Goal: Check status: Check status

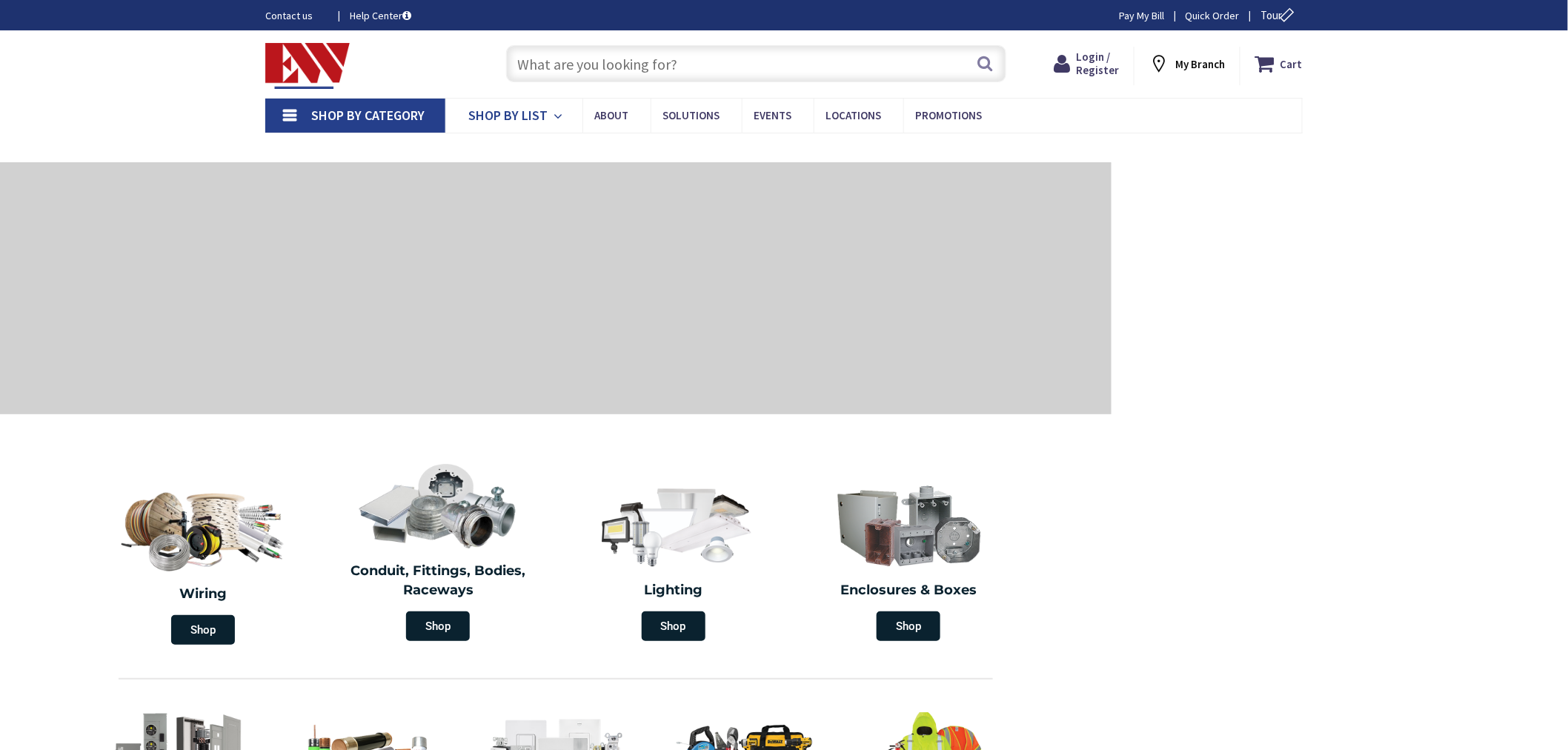
type input "[GEOGRAPHIC_DATA], [GEOGRAPHIC_DATA]"
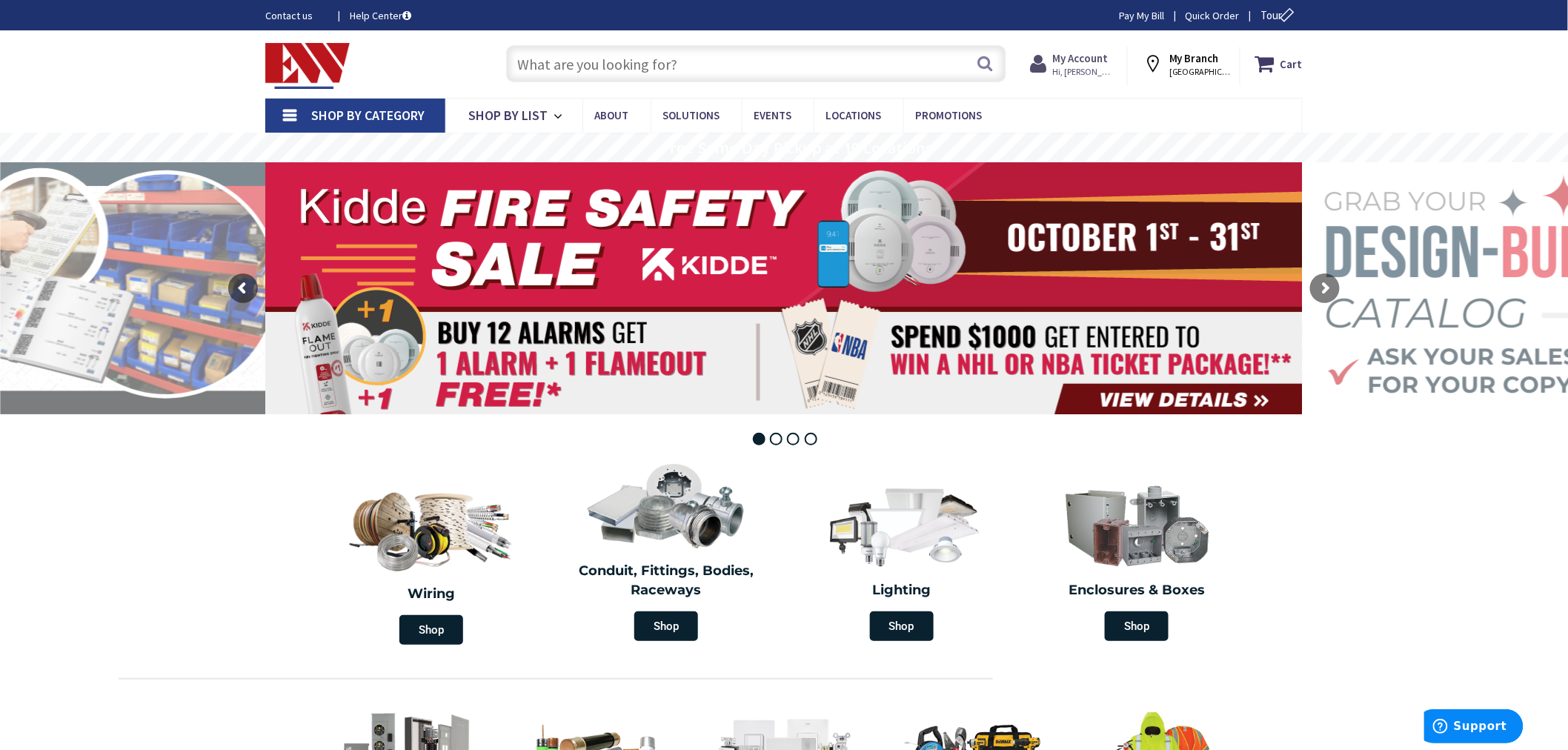
click at [1079, 55] on strong "My Account" at bounding box center [1080, 59] width 56 height 14
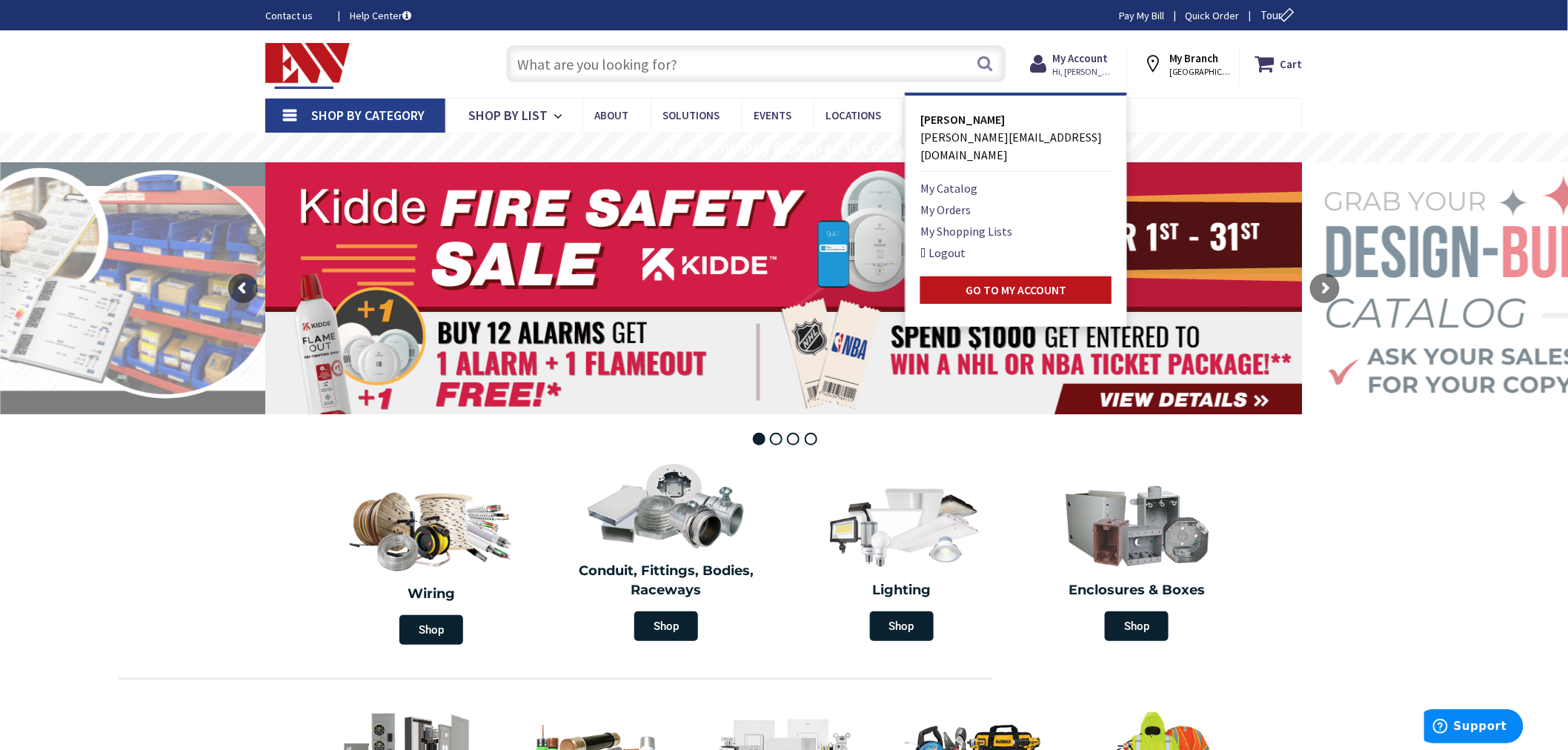
click at [940, 179] on ul "My Catalog My Orders My Shopping Lists Logout Go to My Account" at bounding box center [1016, 242] width 191 height 124
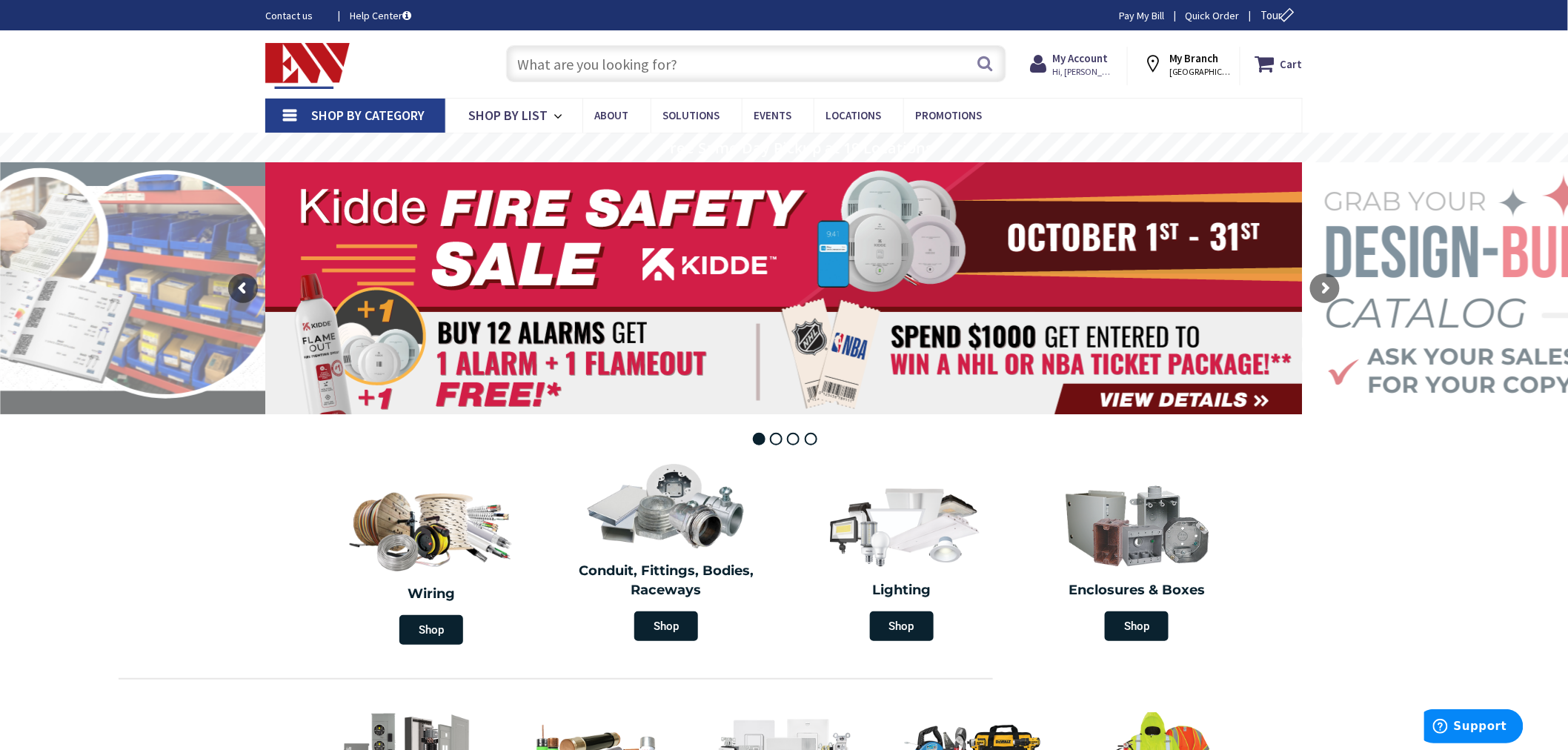
click at [1088, 45] on div "Cart My Cart Close You have no items in your shopping cart. My Branch MIDDLETOW…" at bounding box center [1181, 62] width 265 height 46
click at [1087, 57] on strong "My Account" at bounding box center [1080, 59] width 56 height 14
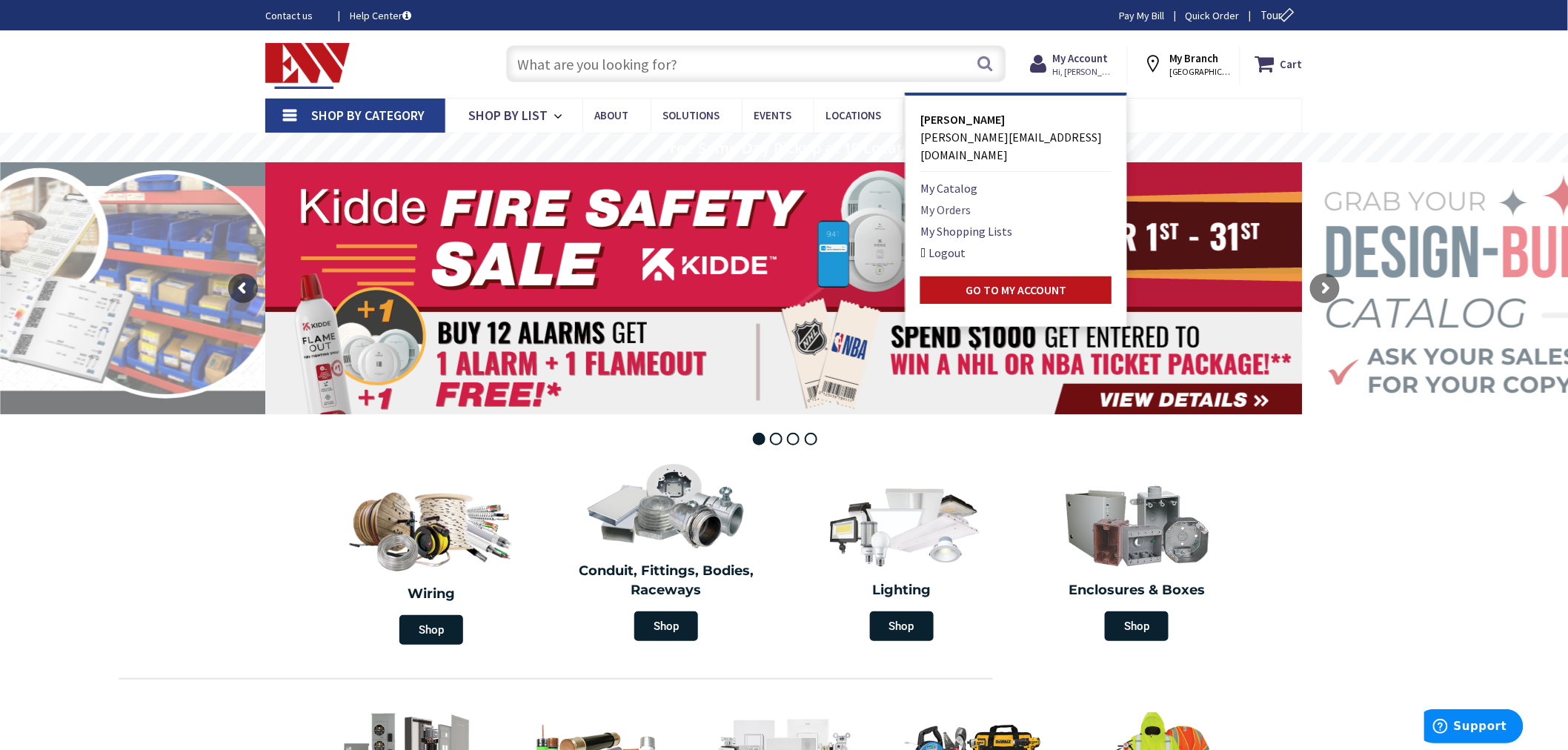
click at [942, 201] on link "My Orders" at bounding box center [945, 210] width 50 height 18
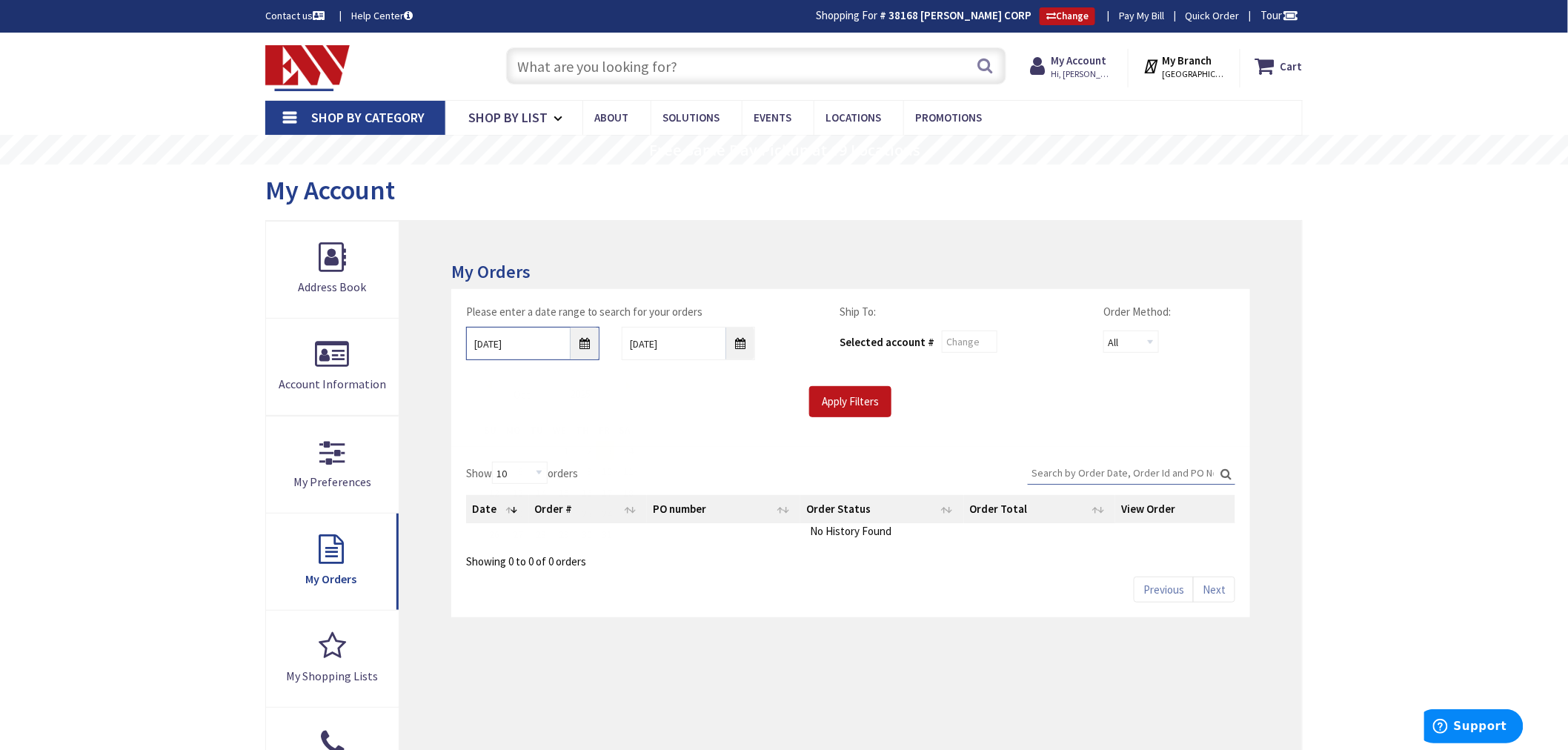
click at [583, 343] on input "10/3/2025" at bounding box center [533, 343] width 133 height 33
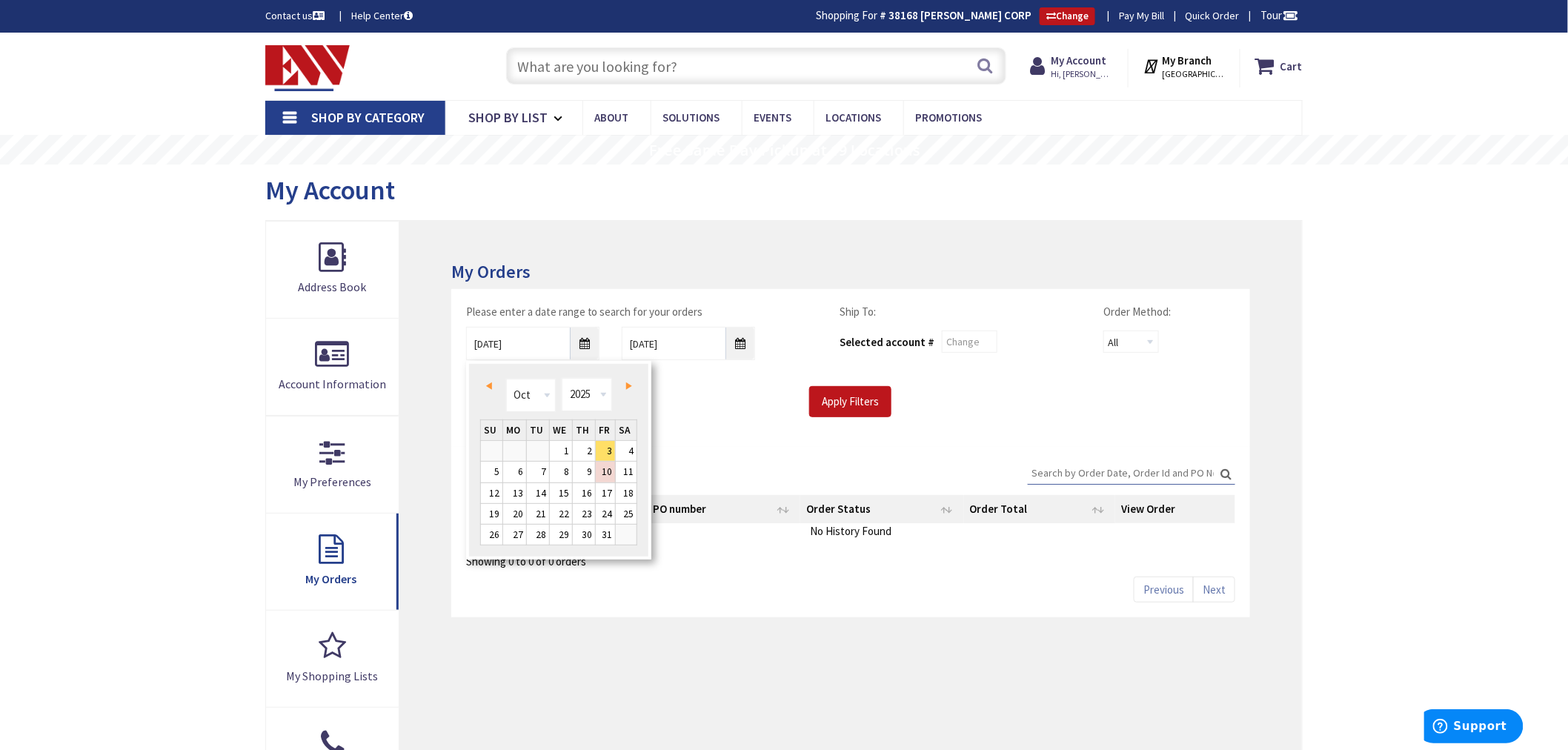
click at [491, 377] on link "Prev" at bounding box center [492, 387] width 20 height 20
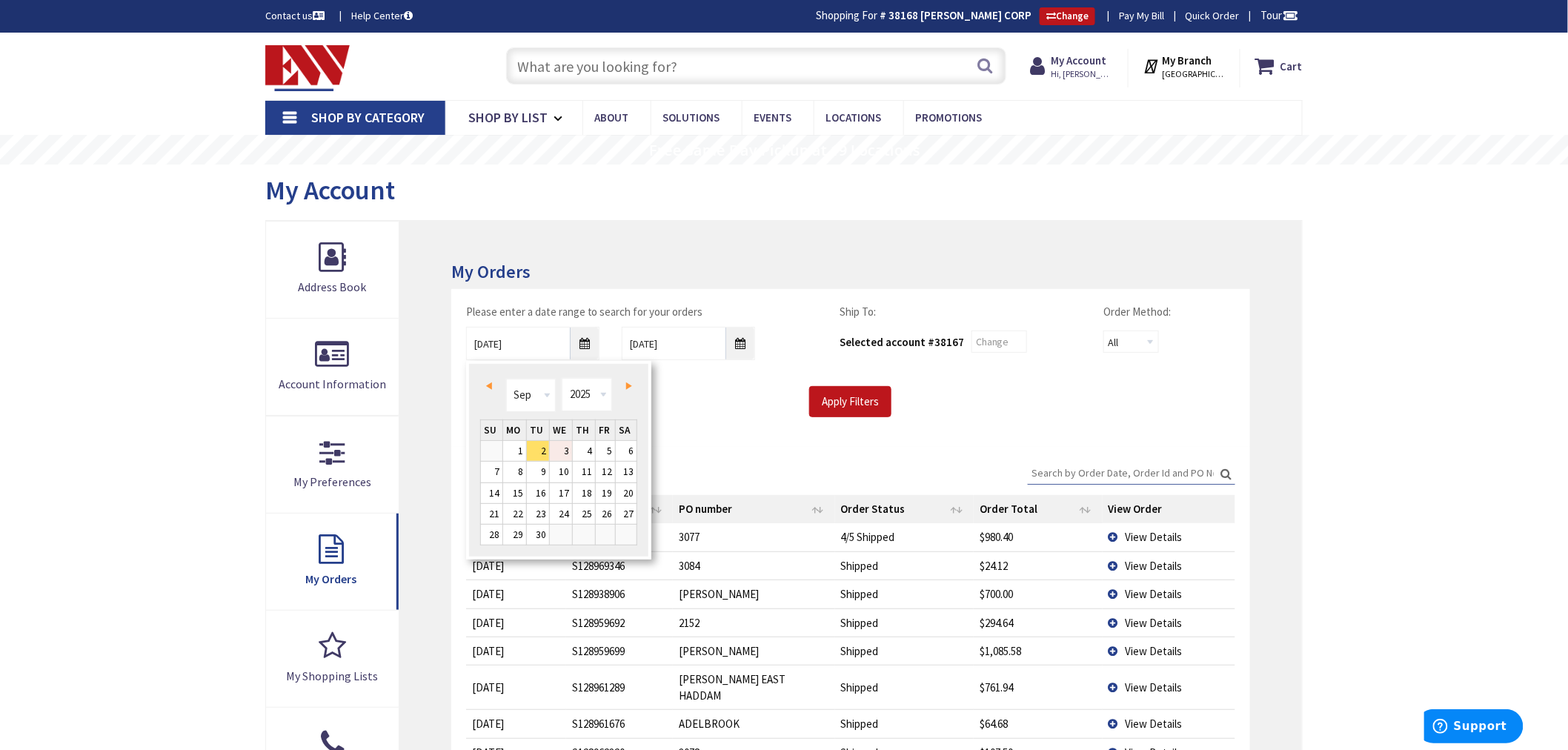
click at [570, 446] on link "3" at bounding box center [561, 451] width 23 height 20
type input "09/03/2025"
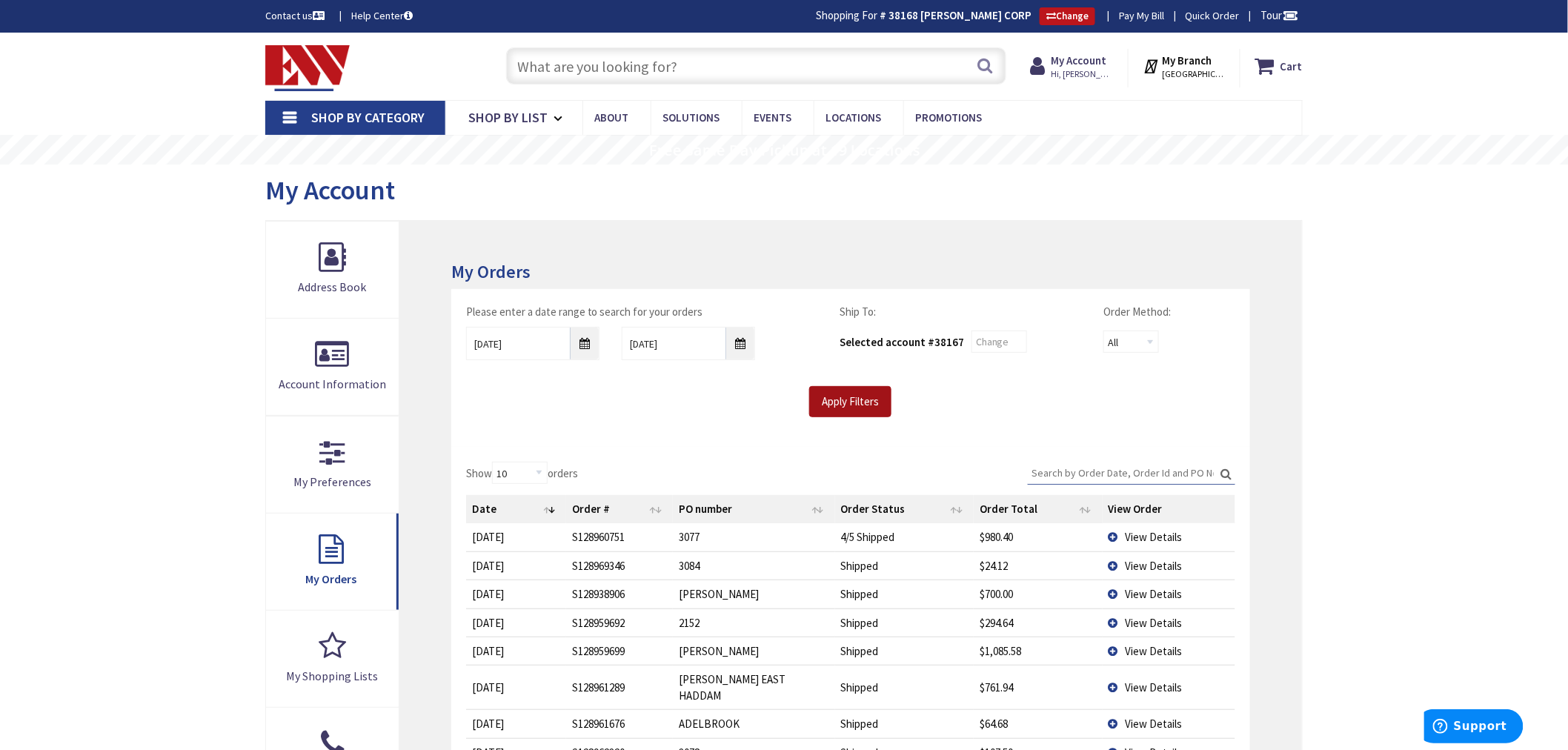
click at [839, 403] on input "Apply Filters" at bounding box center [850, 401] width 82 height 32
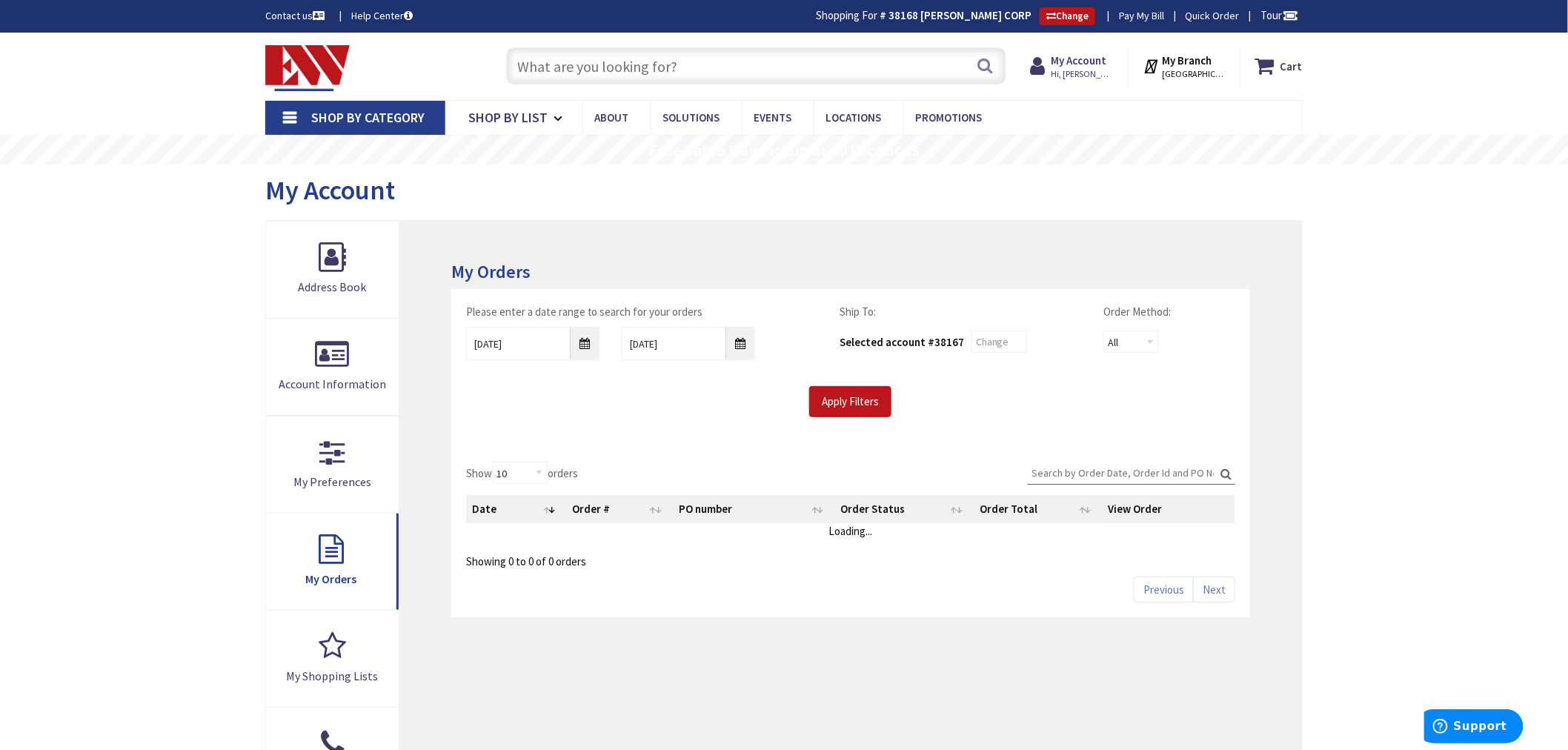
click at [1064, 462] on input "Search:" at bounding box center [1132, 472] width 207 height 23
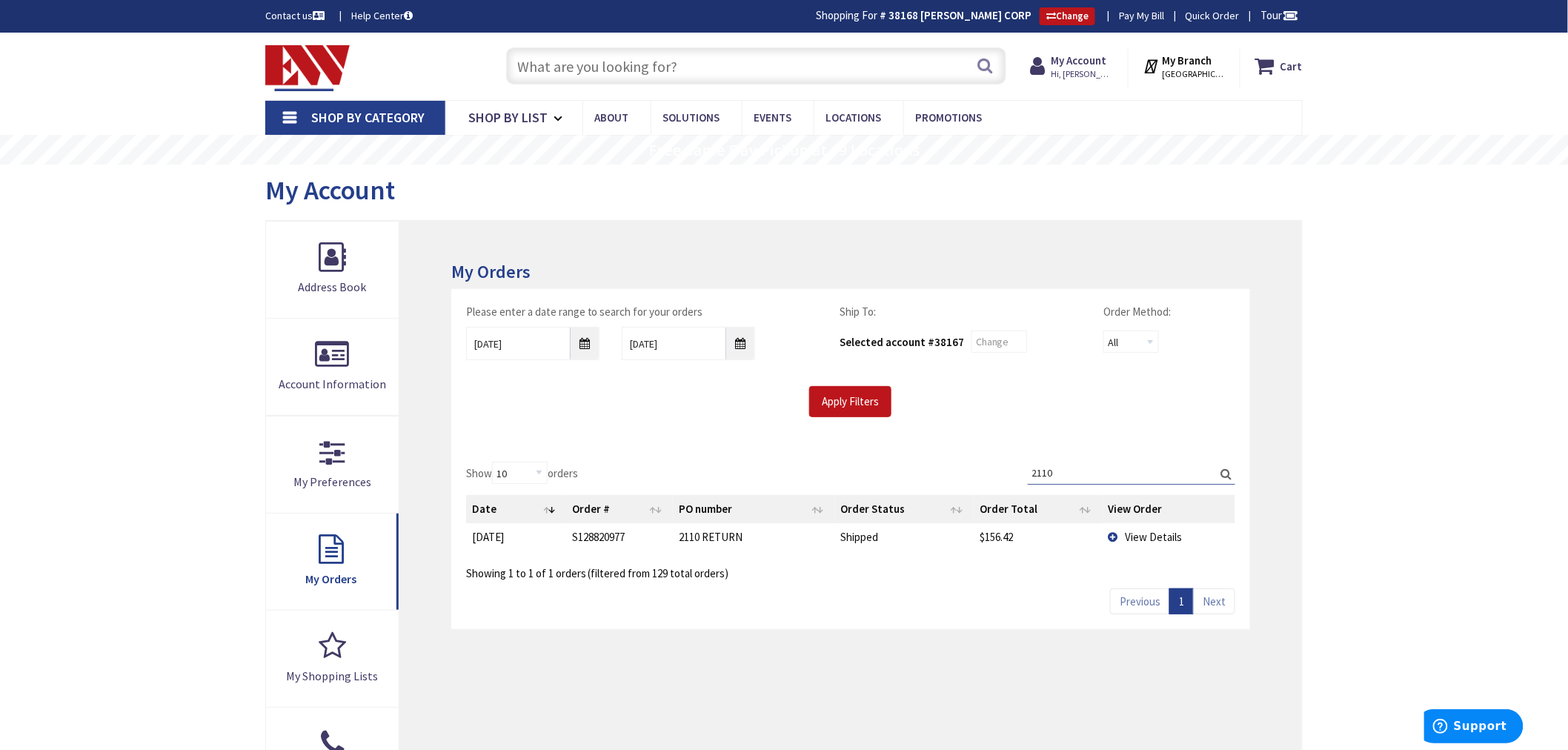
type input "2110"
click at [1116, 532] on td "View Details" at bounding box center [1170, 537] width 133 height 27
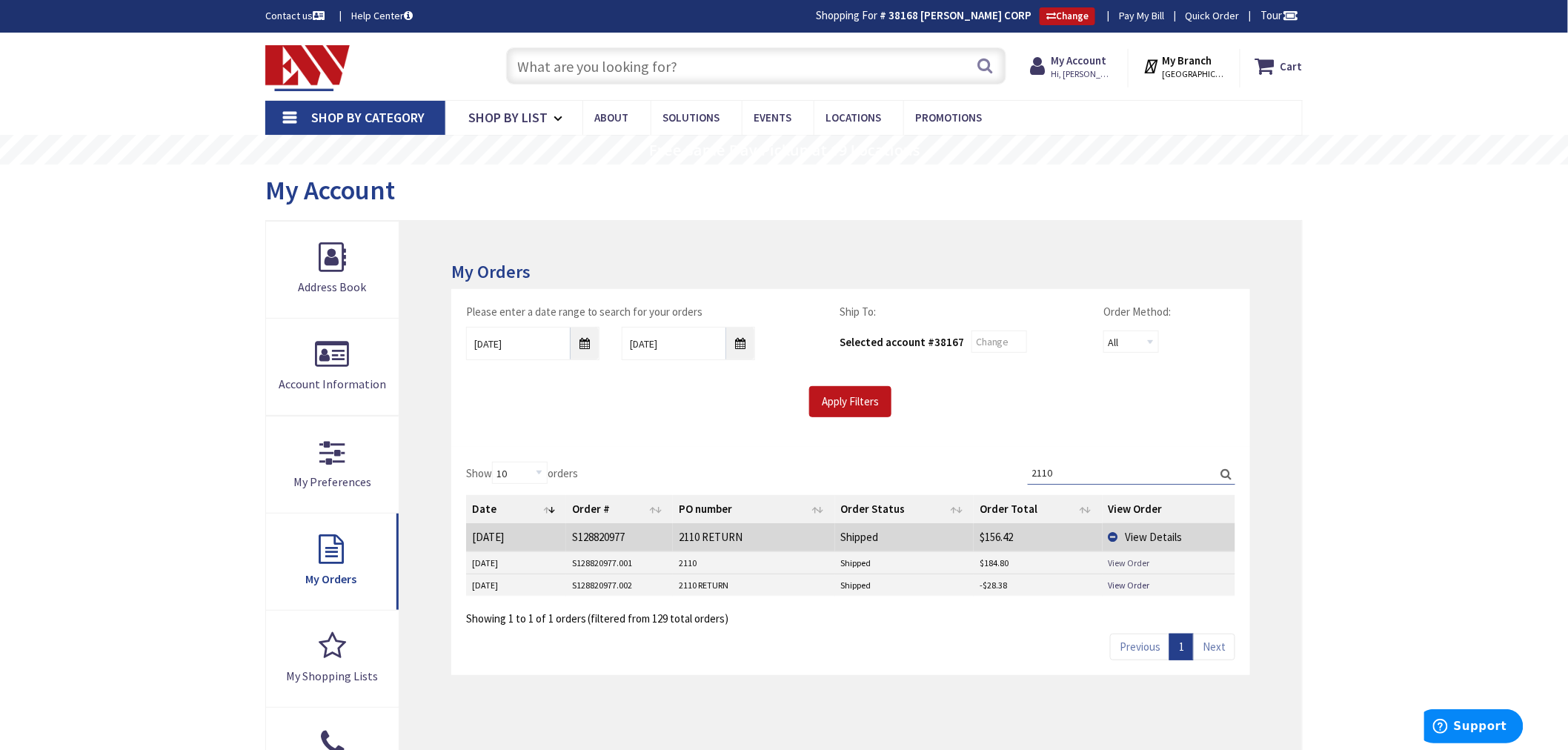
click at [1126, 565] on link "View Order" at bounding box center [1129, 563] width 41 height 13
click at [1120, 562] on link "View Order" at bounding box center [1129, 563] width 41 height 13
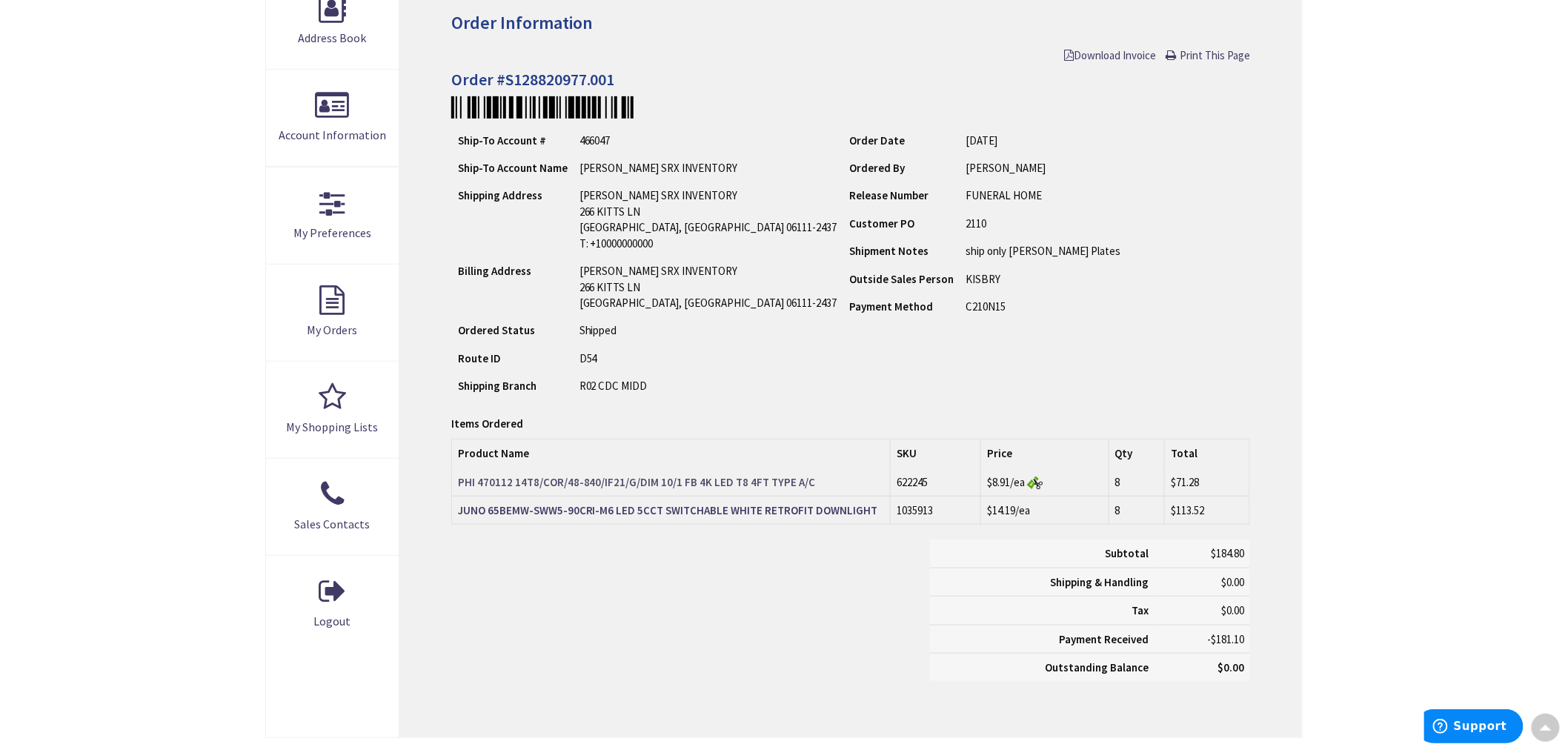
click at [519, 480] on strong "PHI 470112 14T8/COR/48-840/IF21/G/DIM 10/1 FB 4K LED T8 4FT TYPE A/C" at bounding box center [636, 482] width 358 height 14
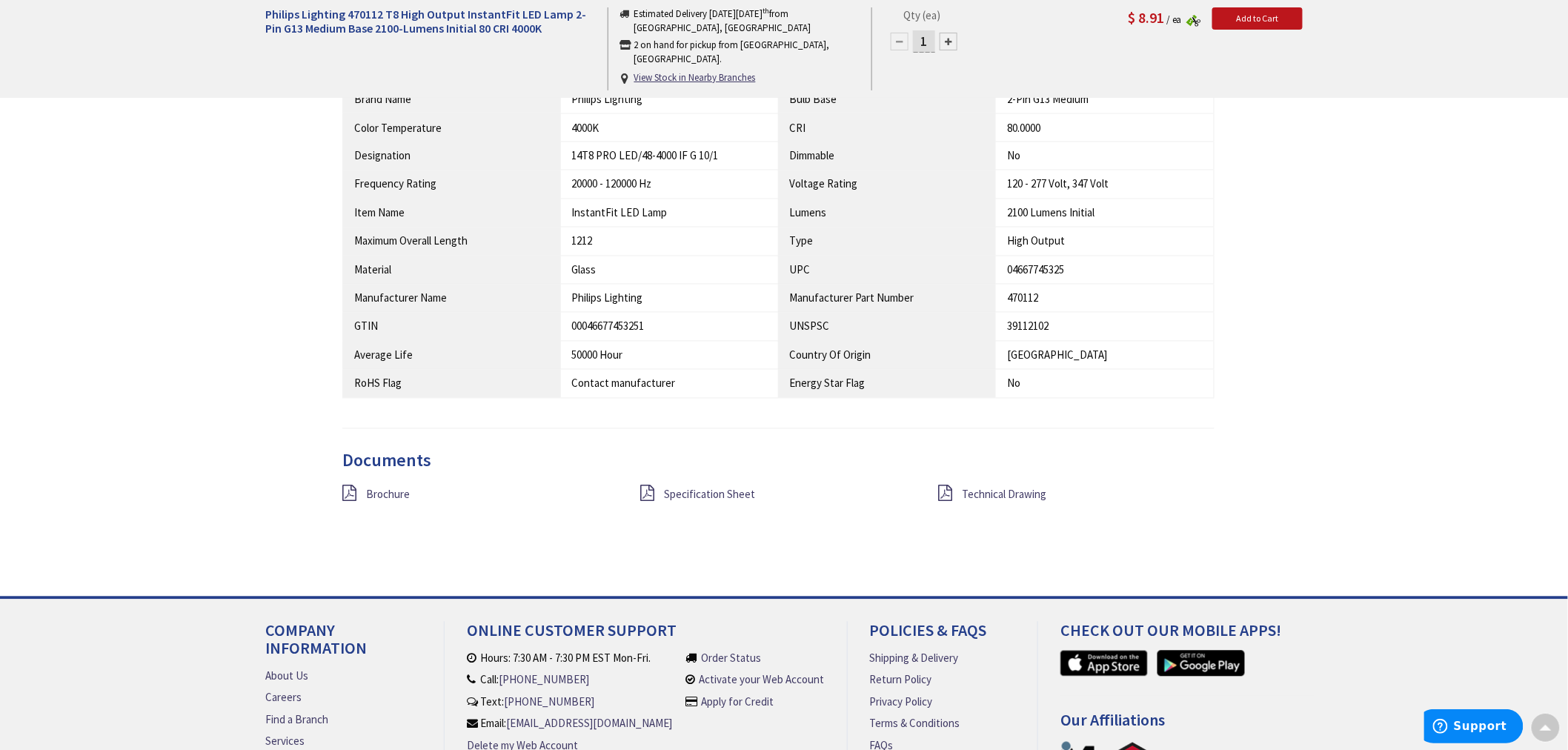
scroll to position [1072, 0]
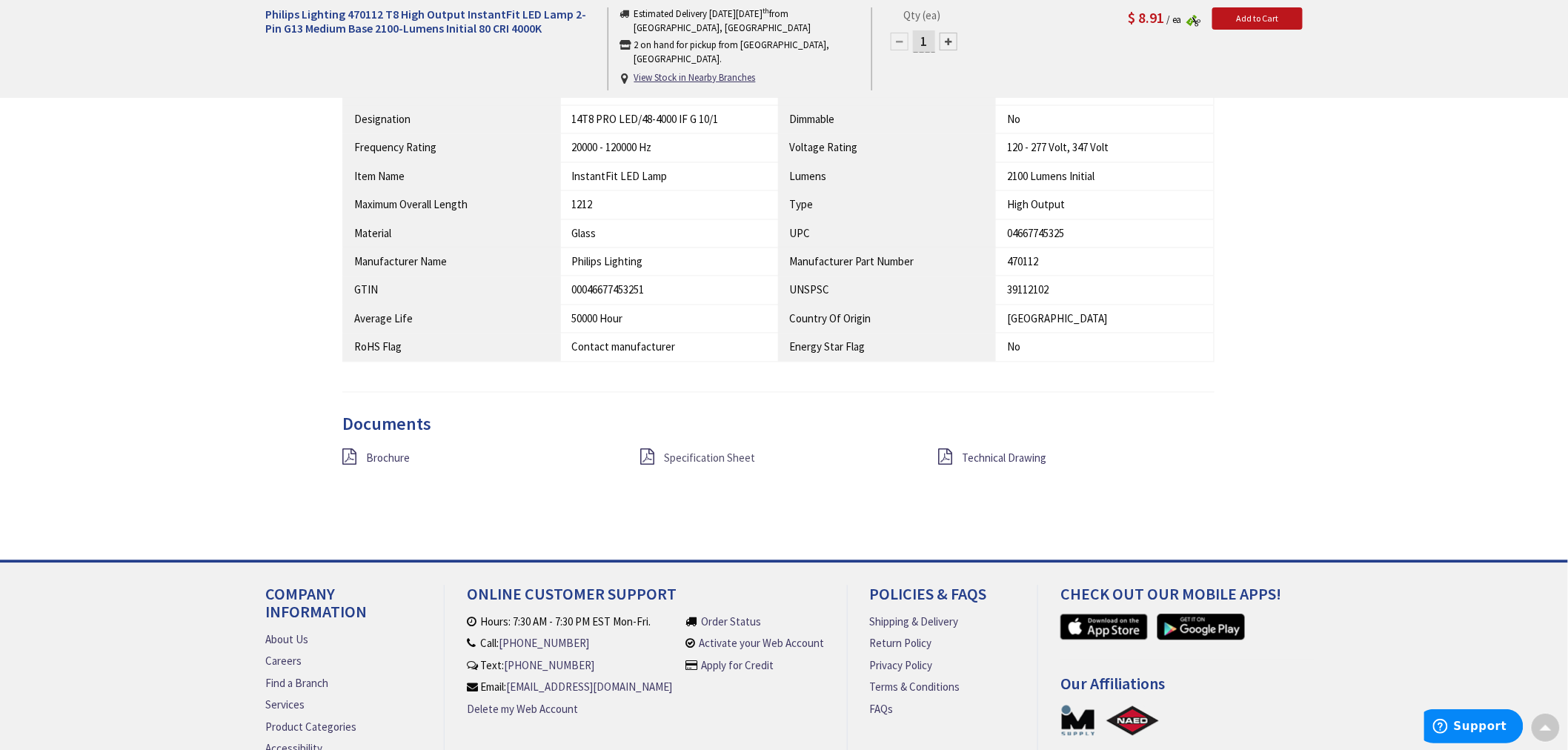
click at [679, 456] on span "Specification Sheet" at bounding box center [709, 459] width 91 height 14
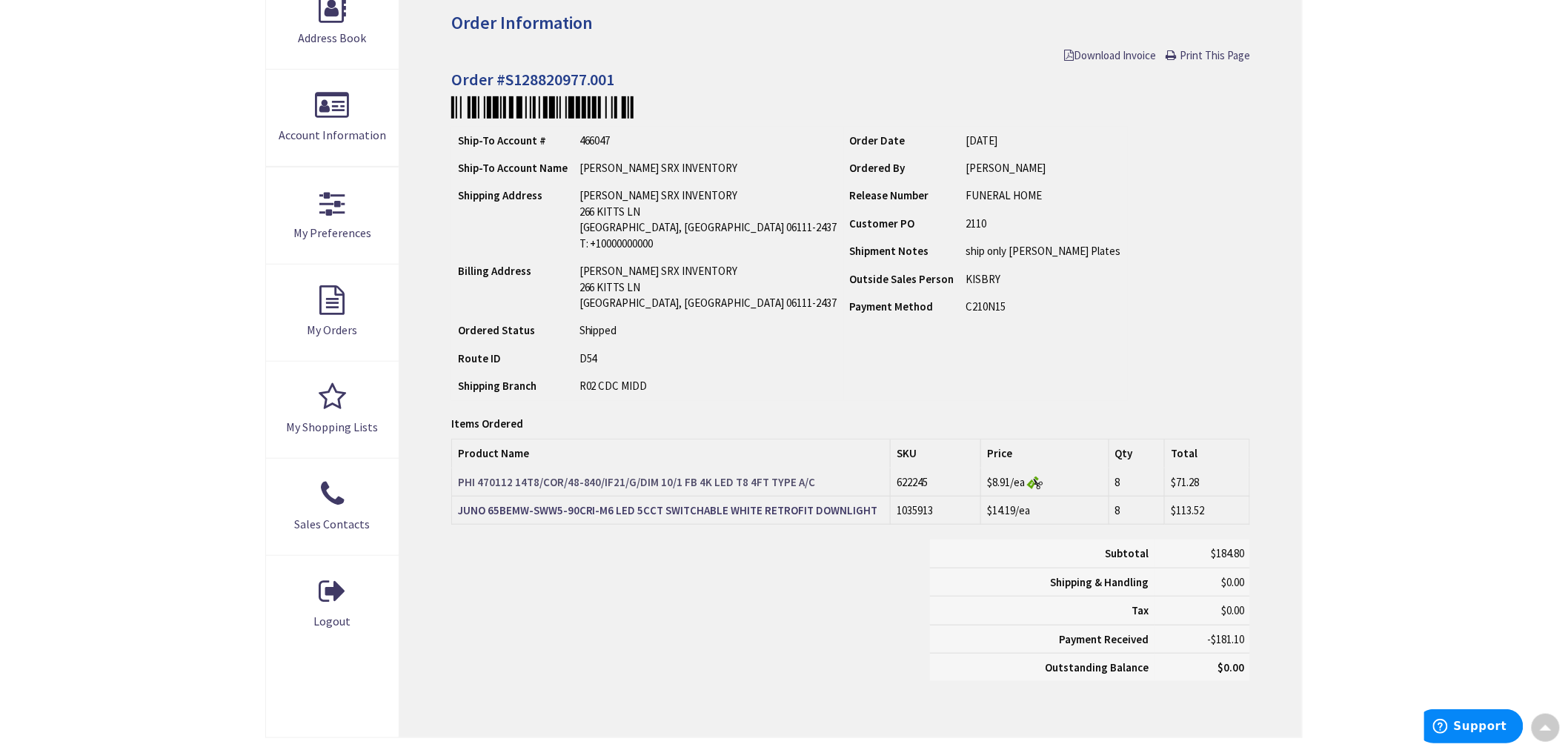
scroll to position [248, 0]
click at [541, 480] on strong "PHI 470112 14T8/COR/48-840/IF21/G/DIM 10/1 FB 4K LED T8 4FT TYPE A/C" at bounding box center [636, 483] width 358 height 14
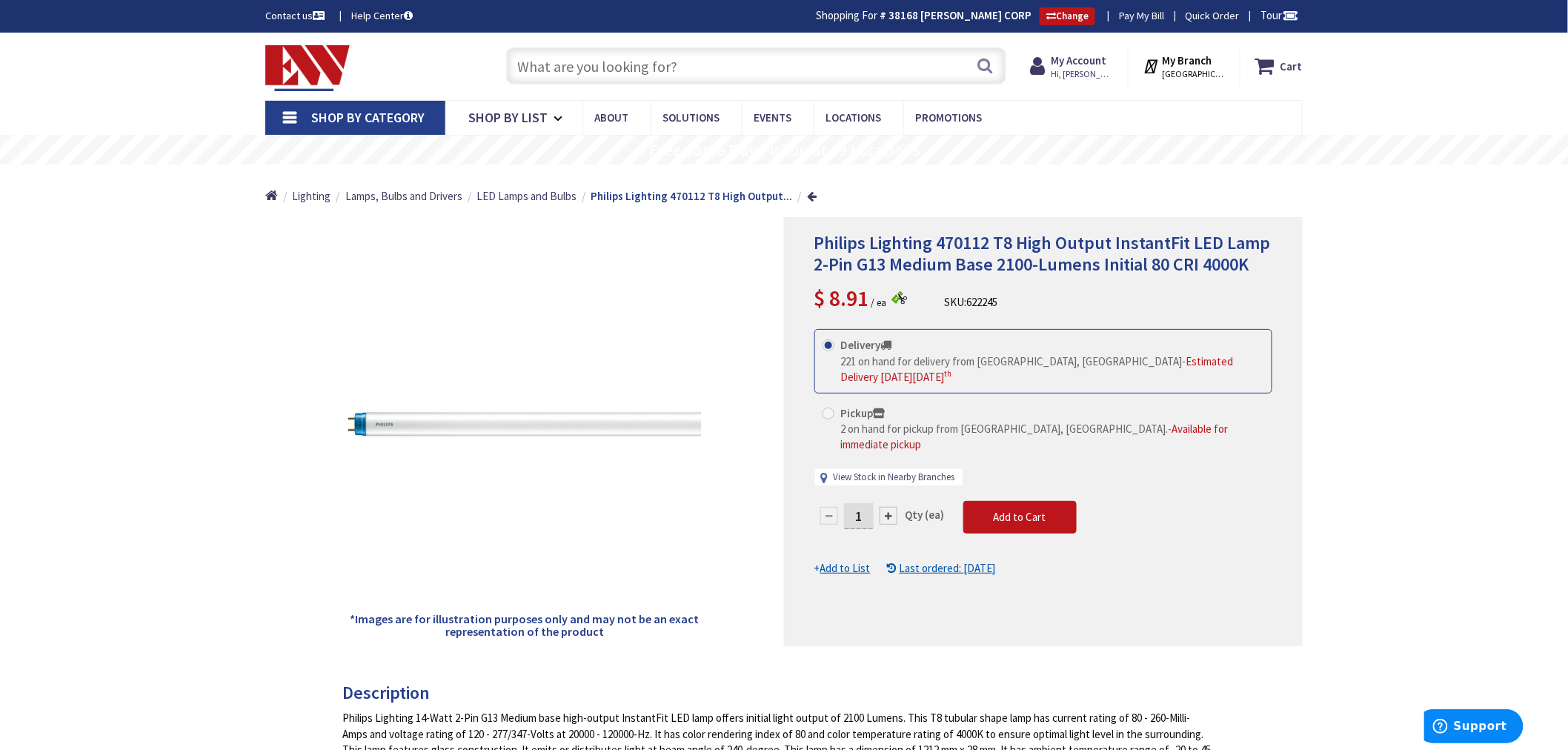
click at [898, 471] on link "View Stock in Nearby Branches" at bounding box center [894, 478] width 122 height 14
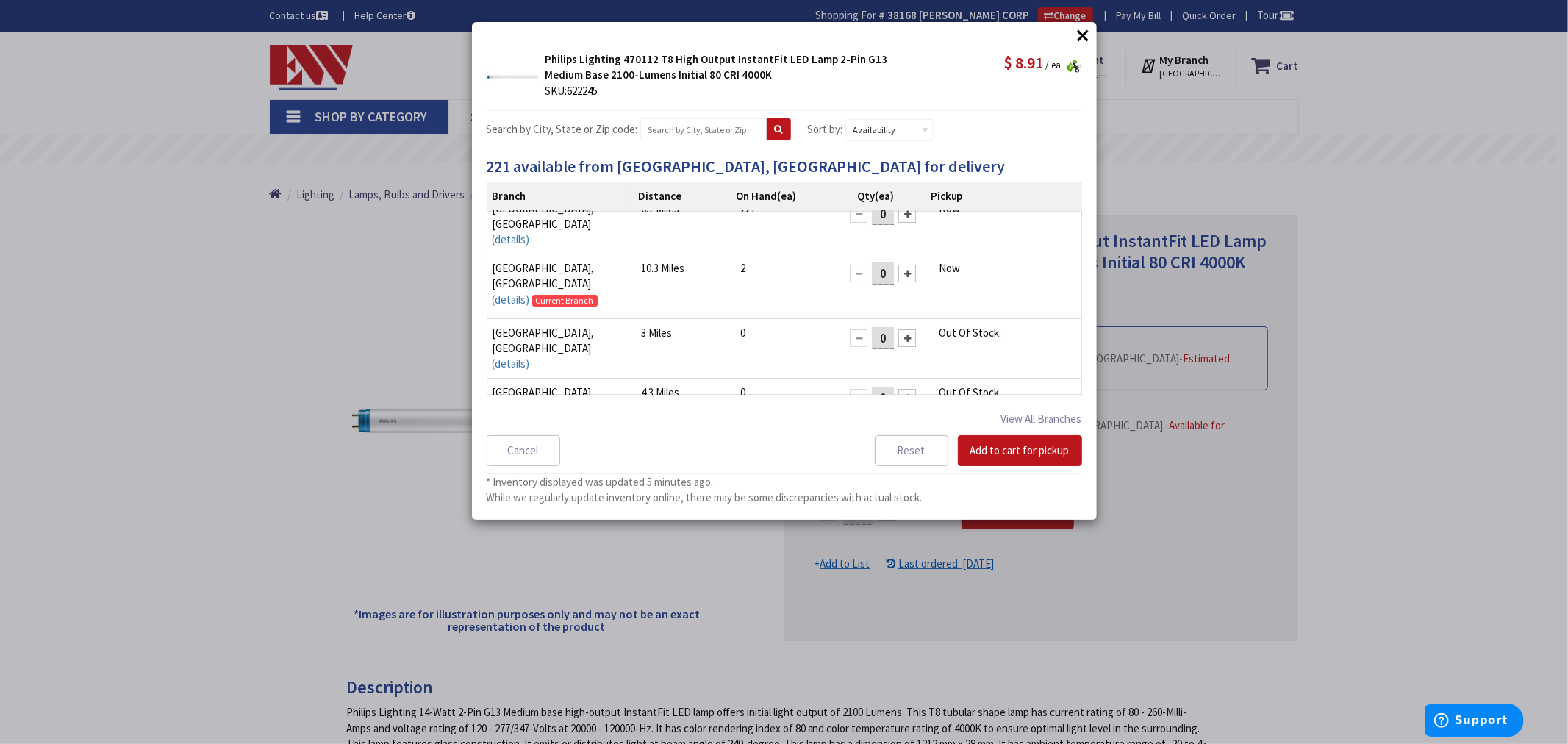
scroll to position [20, 0]
click at [1064, 413] on button "View All Branches" at bounding box center [1041, 418] width 80 height 19
select select "data-availability"
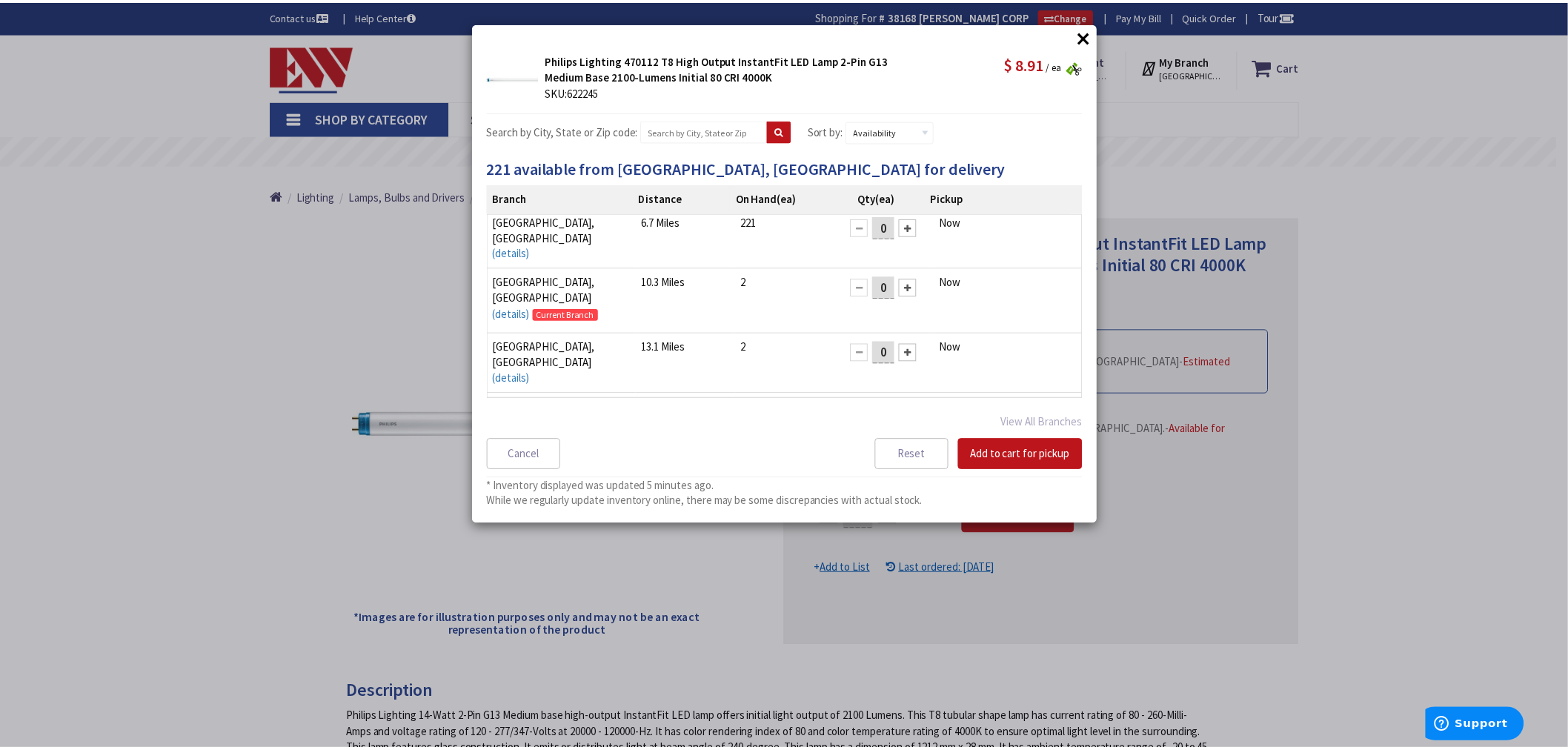
scroll to position [0, 0]
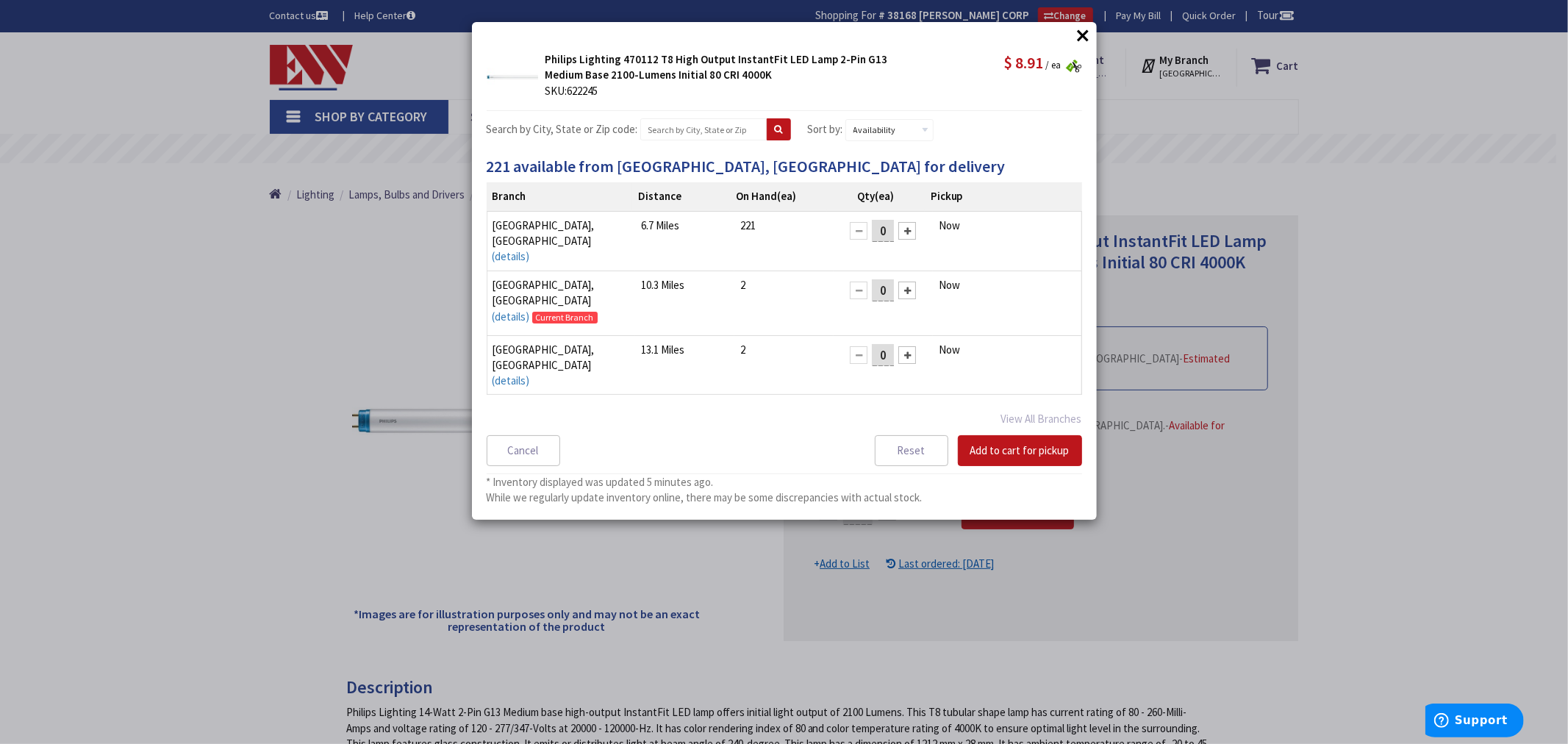
click at [1397, 402] on div "× × Philips Lighting 470112 T8 High Output InstantFit LED Lamp 2-Pin G13 Medium…" at bounding box center [784, 372] width 1568 height 744
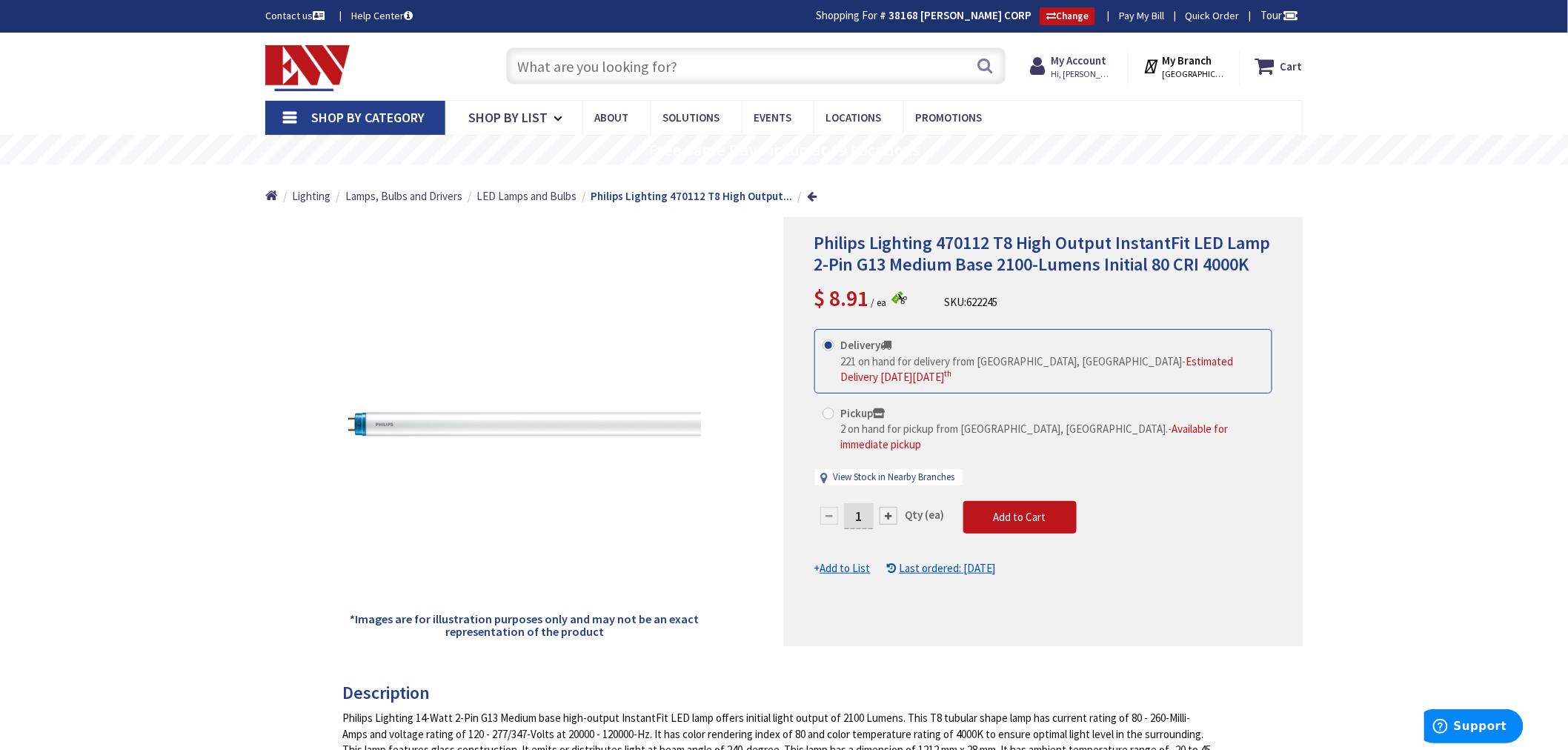
click at [556, 65] on input "text" at bounding box center [756, 66] width 500 height 37
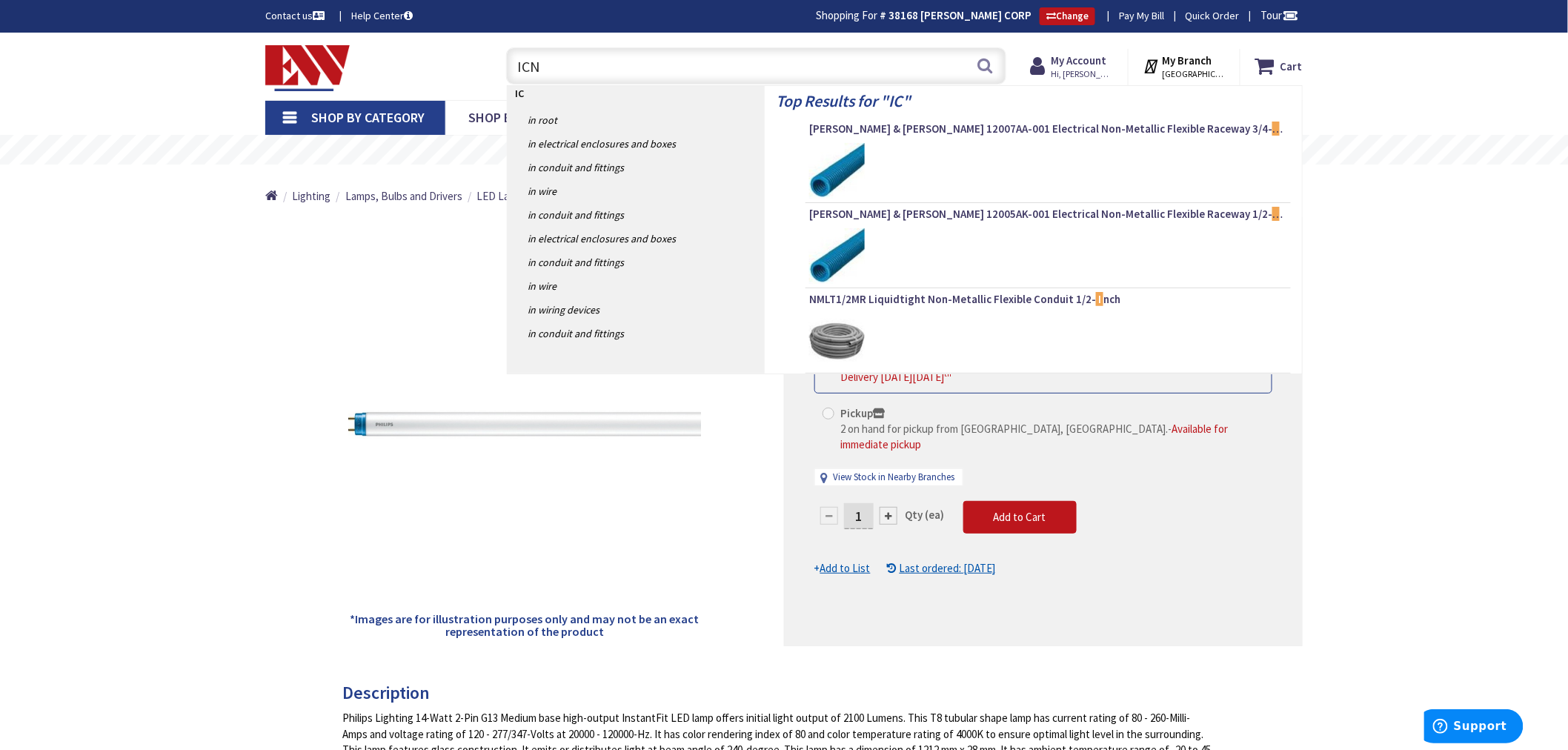
type input "ICNB"
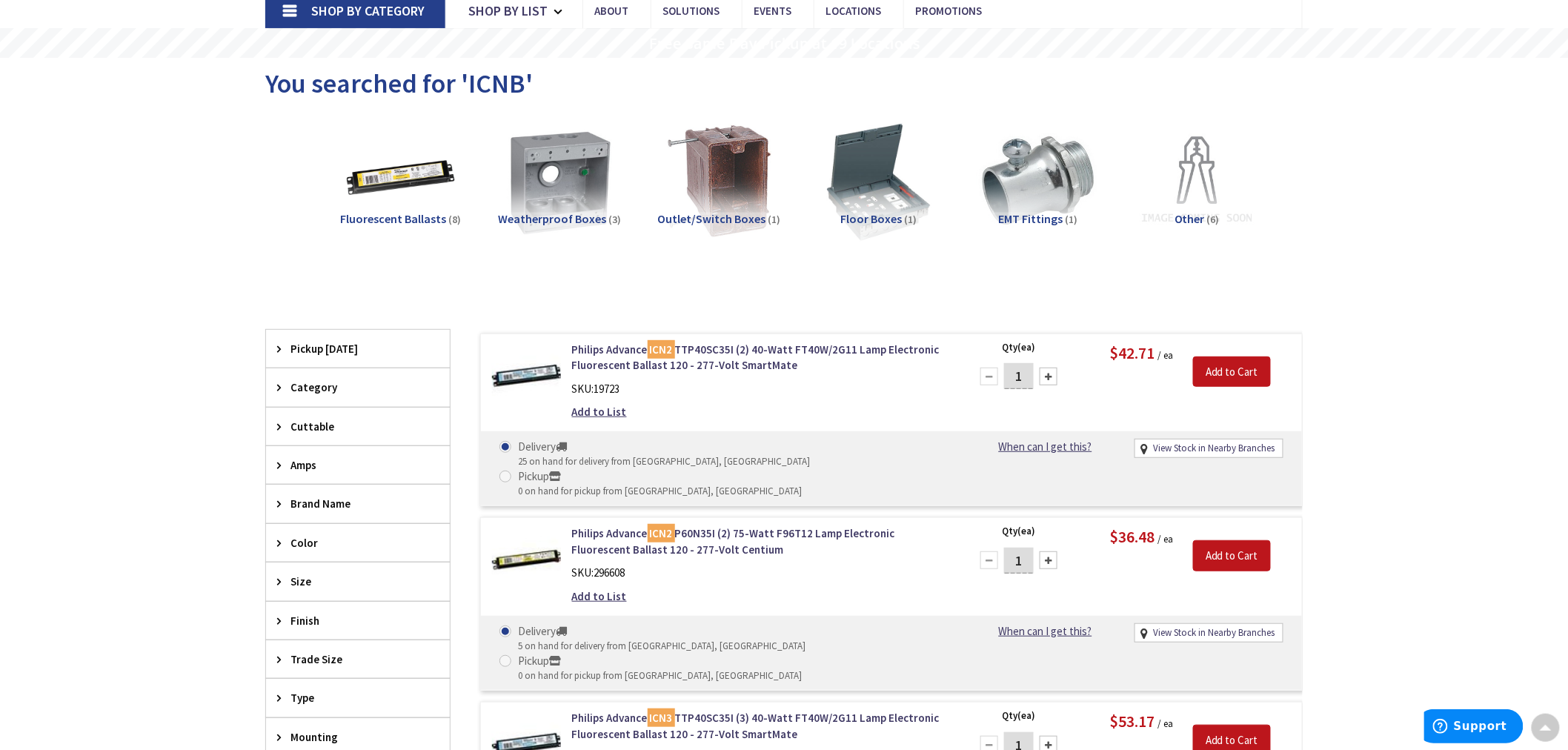
scroll to position [78, 0]
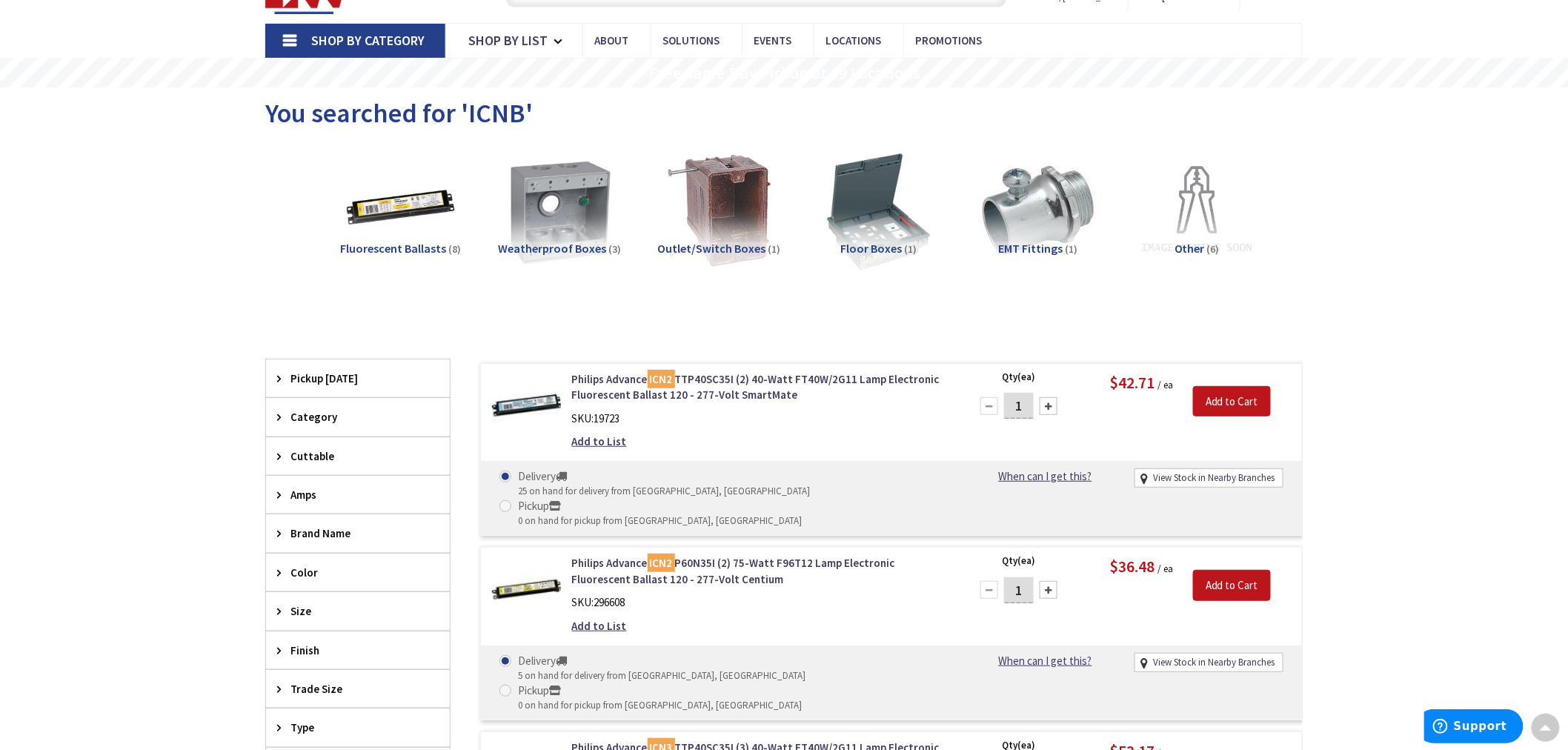
drag, startPoint x: 186, startPoint y: 342, endPoint x: 175, endPoint y: 343, distance: 11.0
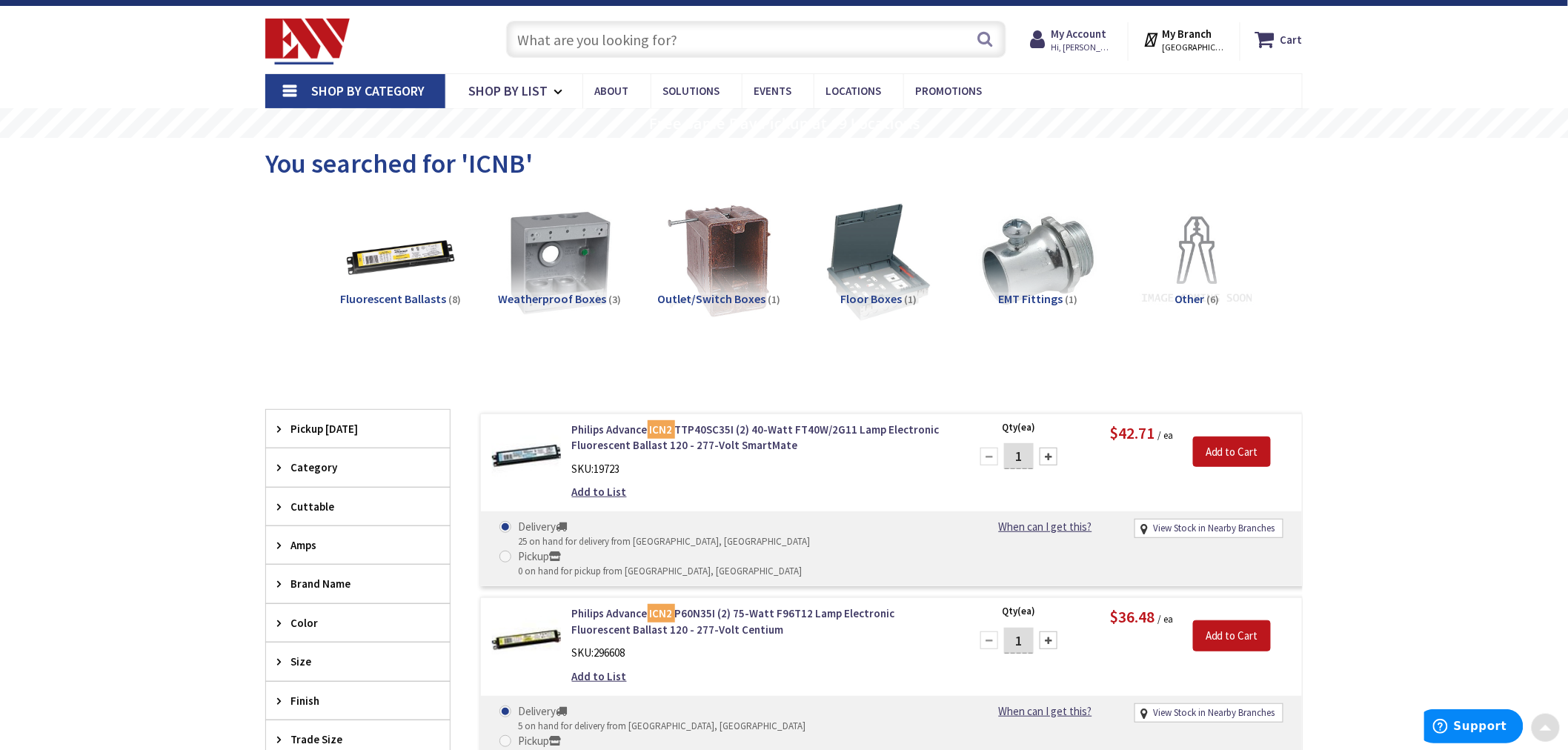
scroll to position [0, 0]
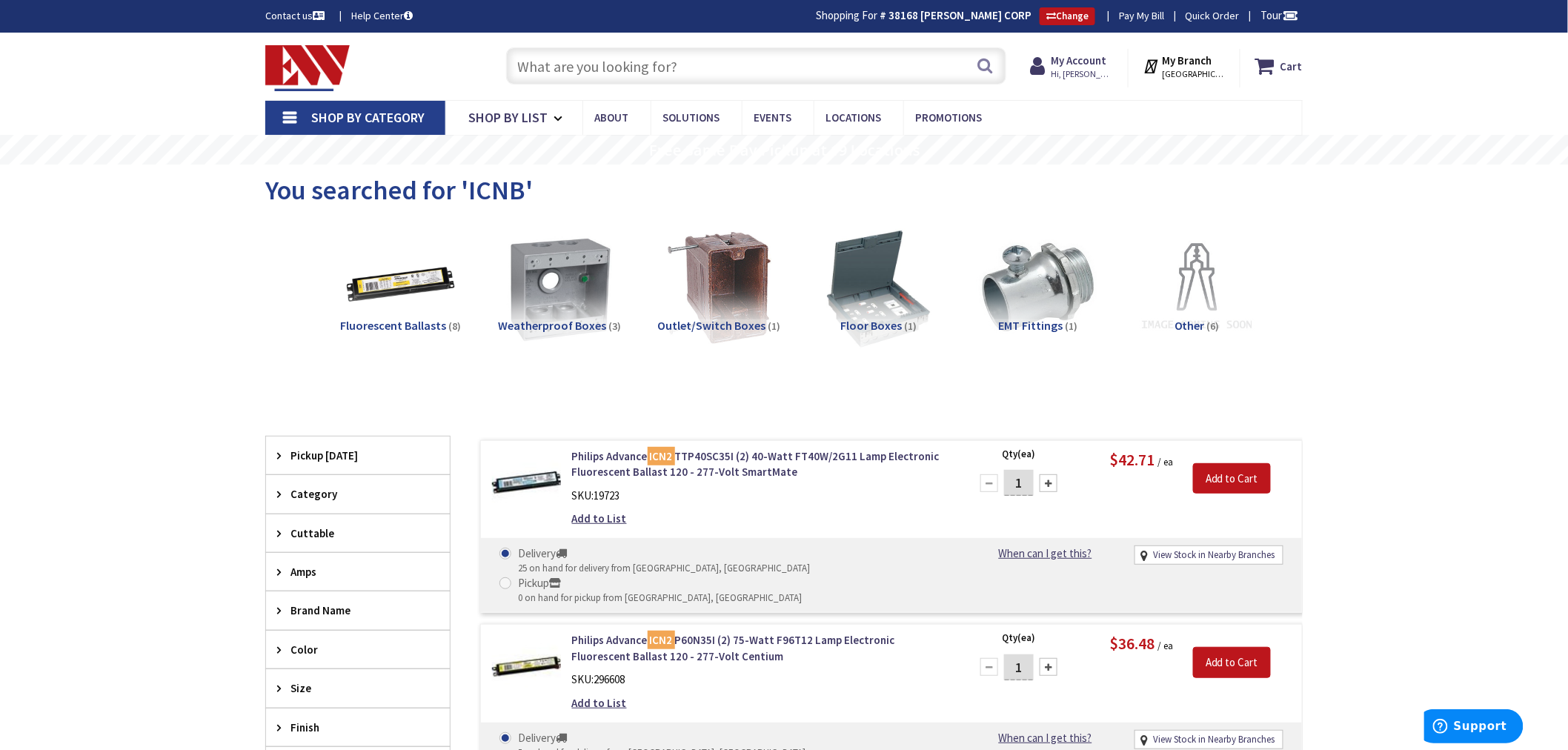
click at [532, 67] on input "text" at bounding box center [756, 66] width 500 height 37
